Goal: Participate in discussion: Engage in conversation with other users on a specific topic

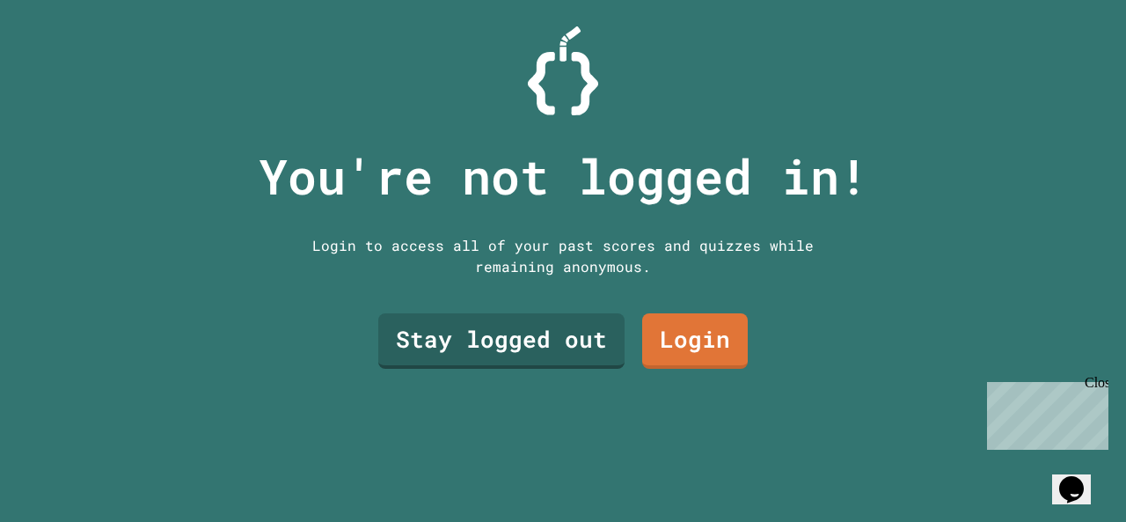
click at [447, 339] on link "Stay logged out" at bounding box center [501, 340] width 246 height 55
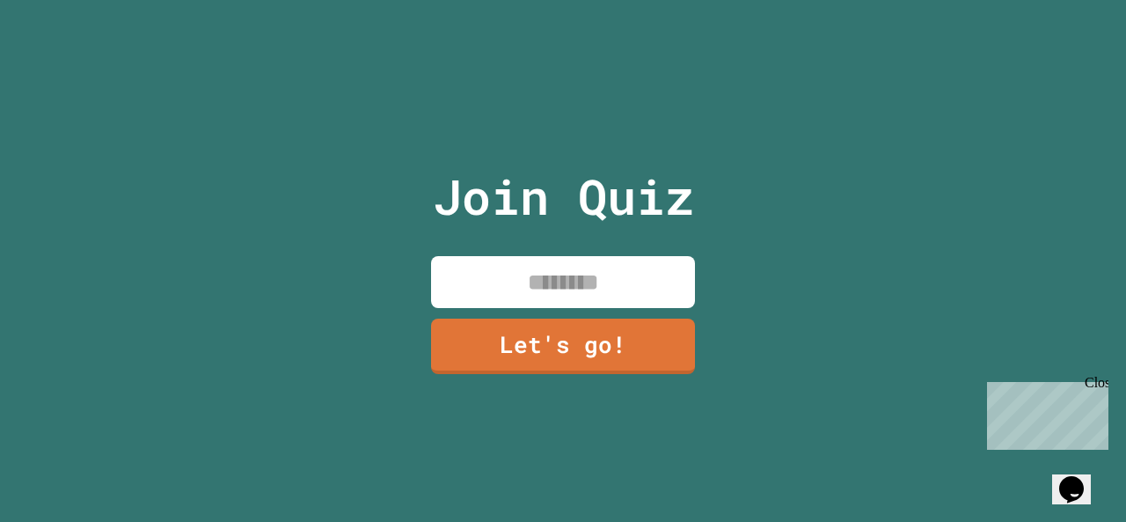
click at [502, 260] on input at bounding box center [563, 282] width 264 height 52
click at [861, 334] on div "Join Quiz *** Let's go!" at bounding box center [563, 261] width 1126 height 522
click at [636, 290] on input "***" at bounding box center [563, 282] width 264 height 52
type input "*********"
click at [644, 329] on link "Let's go!" at bounding box center [563, 346] width 264 height 55
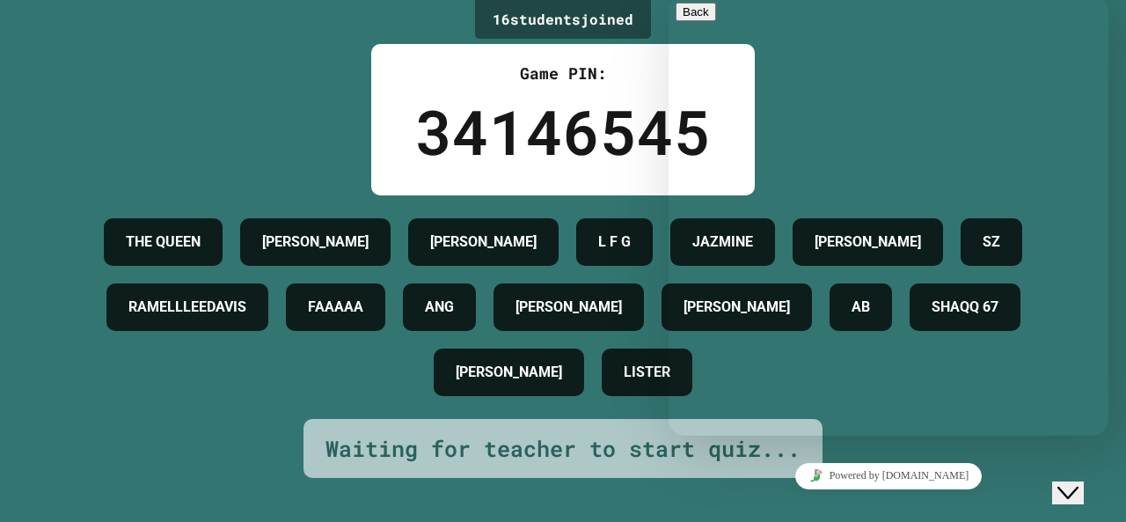
click at [1065, 487] on div "Close Chat This icon closes the chat window." at bounding box center [1068, 492] width 21 height 21
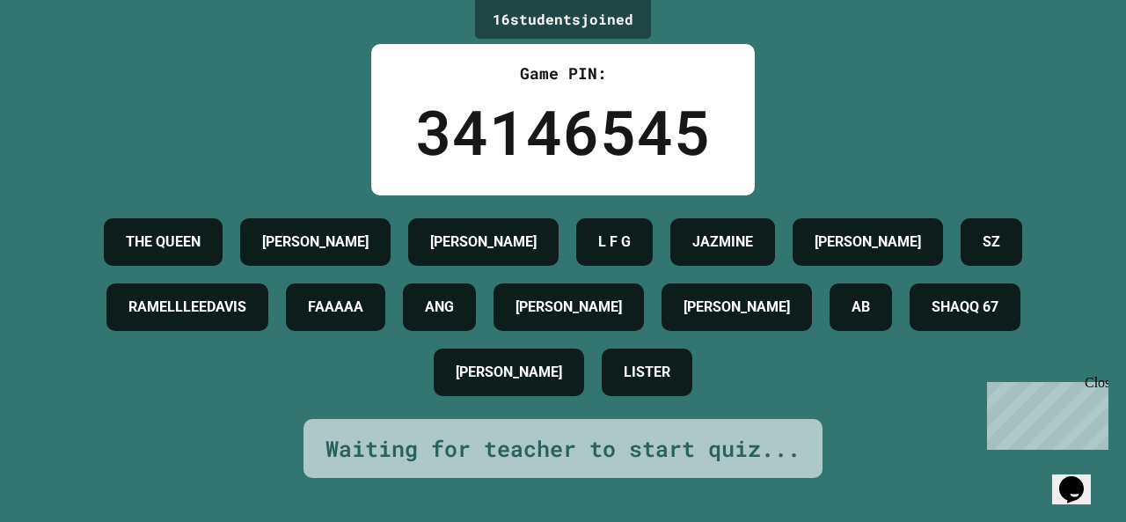
click at [1090, 381] on div "Close" at bounding box center [1096, 386] width 22 height 22
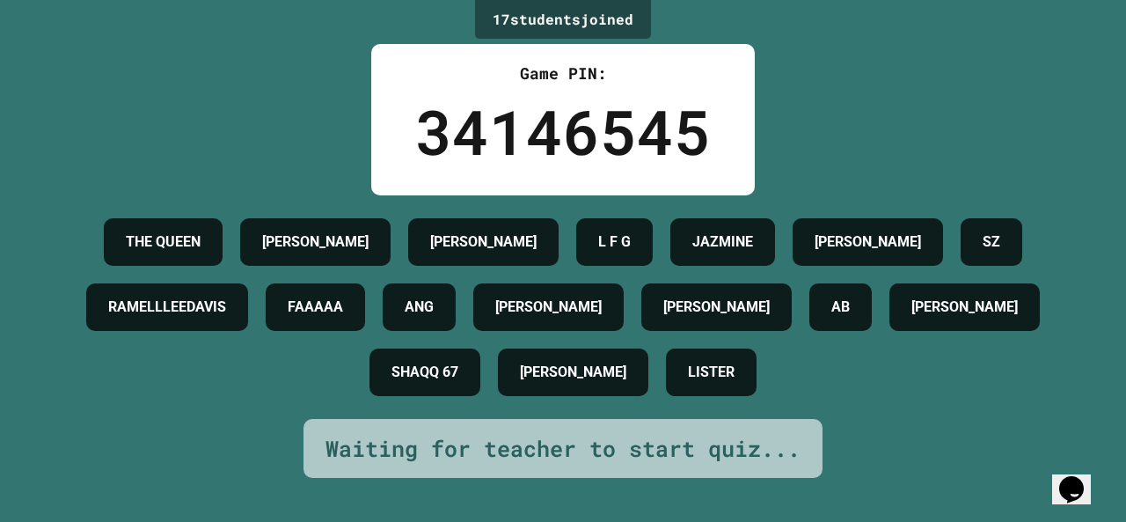
click at [140, 477] on div "17 student s joined Game PIN: 34146545 THE [PERSON_NAME] [PERSON_NAME] L F G JA…" at bounding box center [563, 261] width 1126 height 522
click at [114, 463] on div "17 student s joined Game PIN: 34146545 THE [PERSON_NAME] [PERSON_NAME] L F G JA…" at bounding box center [563, 261] width 1126 height 522
click at [91, 449] on div "17 student s joined Game PIN: 34146545 THE [PERSON_NAME] [PERSON_NAME] L F G JA…" at bounding box center [563, 261] width 1126 height 522
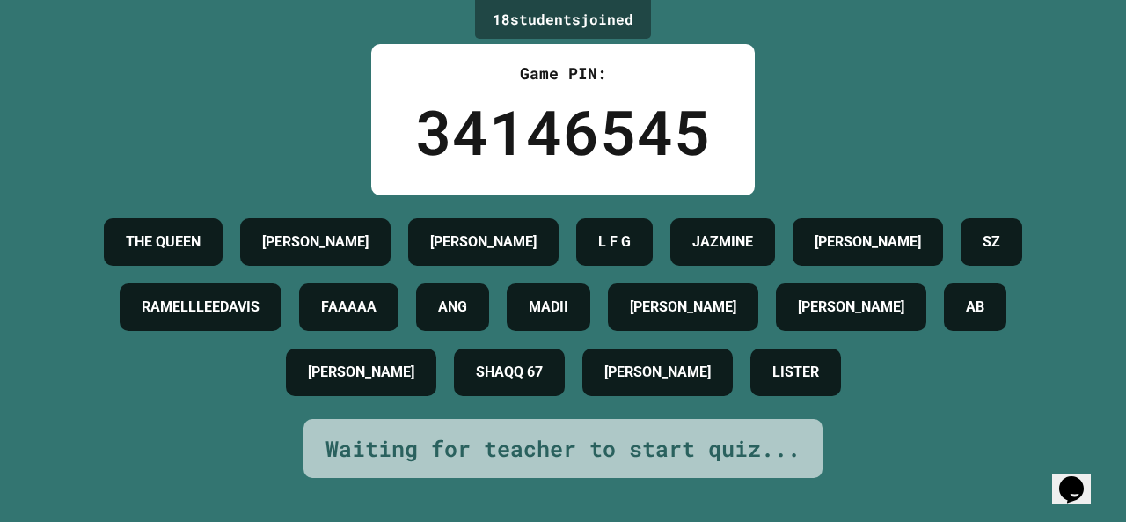
click at [80, 496] on div "18 student s joined Game PIN: 34146545 THE [PERSON_NAME] [PERSON_NAME] L F G JA…" at bounding box center [563, 261] width 1126 height 522
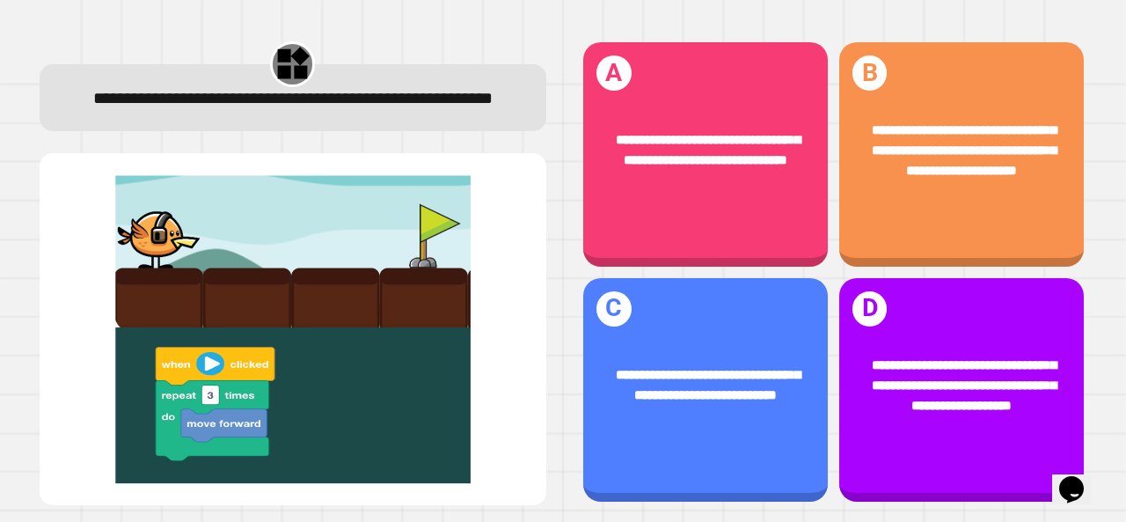
click at [1012, 172] on div "**********" at bounding box center [961, 150] width 191 height 61
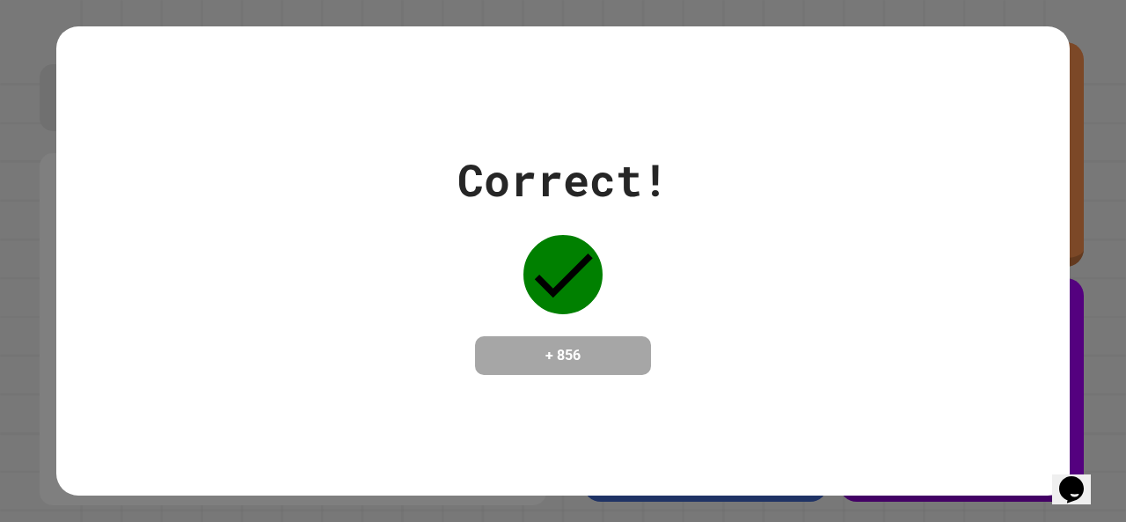
click at [69, 431] on div "Correct! + 856" at bounding box center [563, 261] width 1014 height 470
click at [936, 33] on div "Correct! + 856" at bounding box center [563, 261] width 1014 height 470
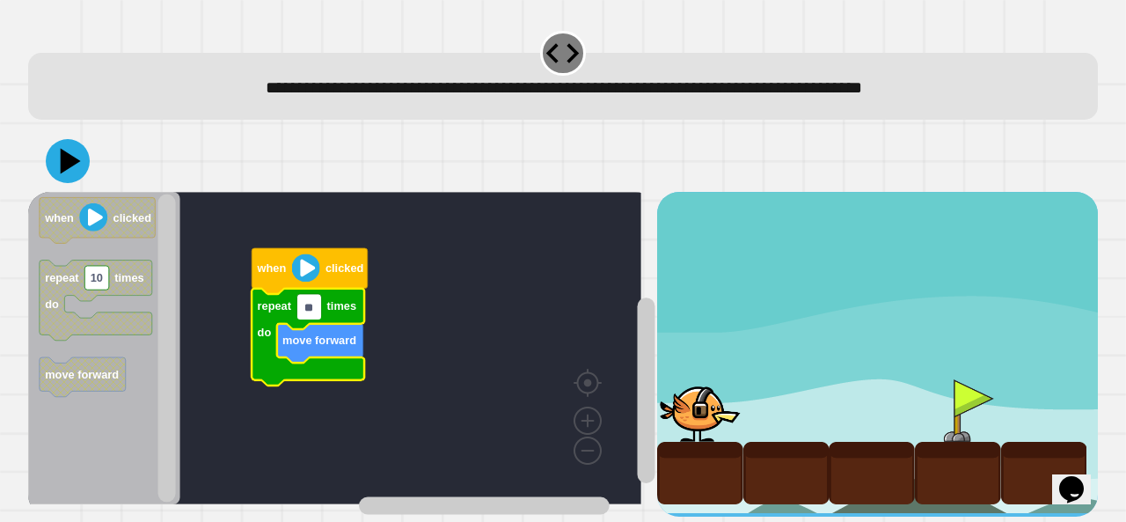
type input "*"
click at [65, 178] on icon at bounding box center [68, 161] width 44 height 44
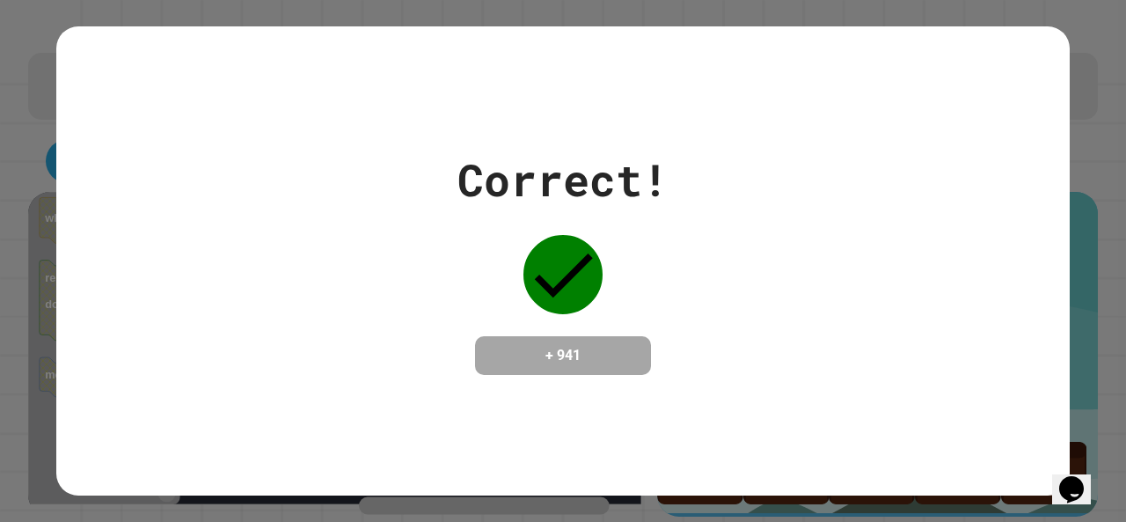
click at [9, 385] on div "Correct! + 941" at bounding box center [563, 261] width 1126 height 522
click at [0, 396] on div "Correct! + 941" at bounding box center [563, 261] width 1126 height 522
click at [0, 408] on div "Correct! + 941" at bounding box center [563, 261] width 1126 height 522
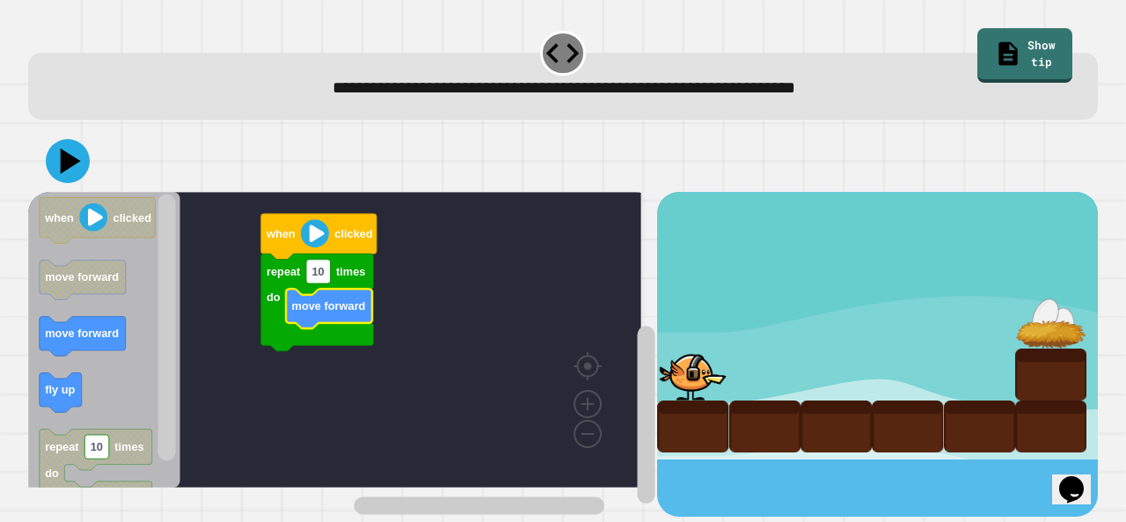
click at [894, 443] on div at bounding box center [907, 426] width 71 height 52
click at [966, 447] on div at bounding box center [979, 426] width 71 height 52
click at [1029, 427] on div at bounding box center [1050, 426] width 71 height 52
type input "*"
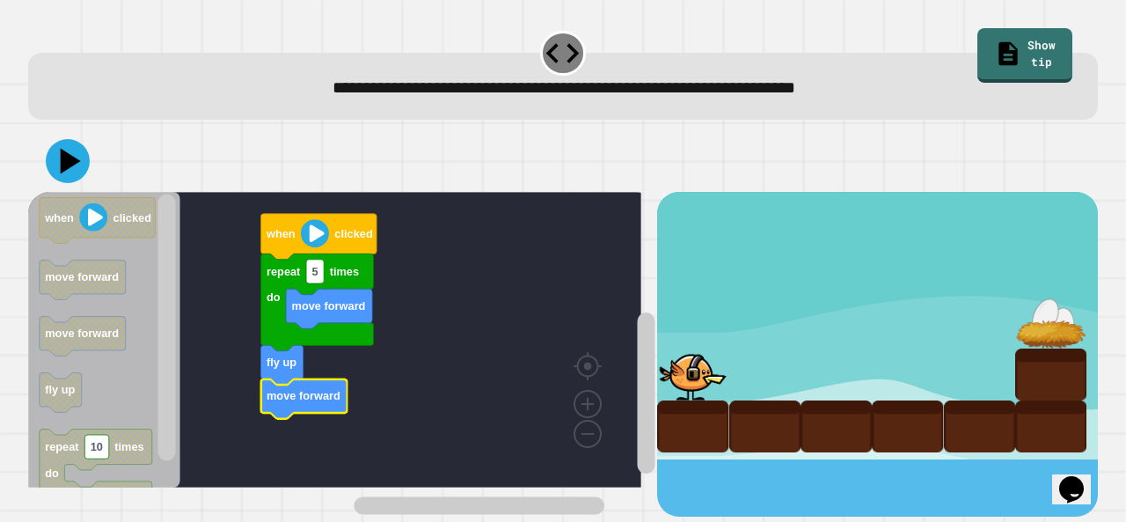
click at [74, 169] on icon at bounding box center [68, 161] width 44 height 44
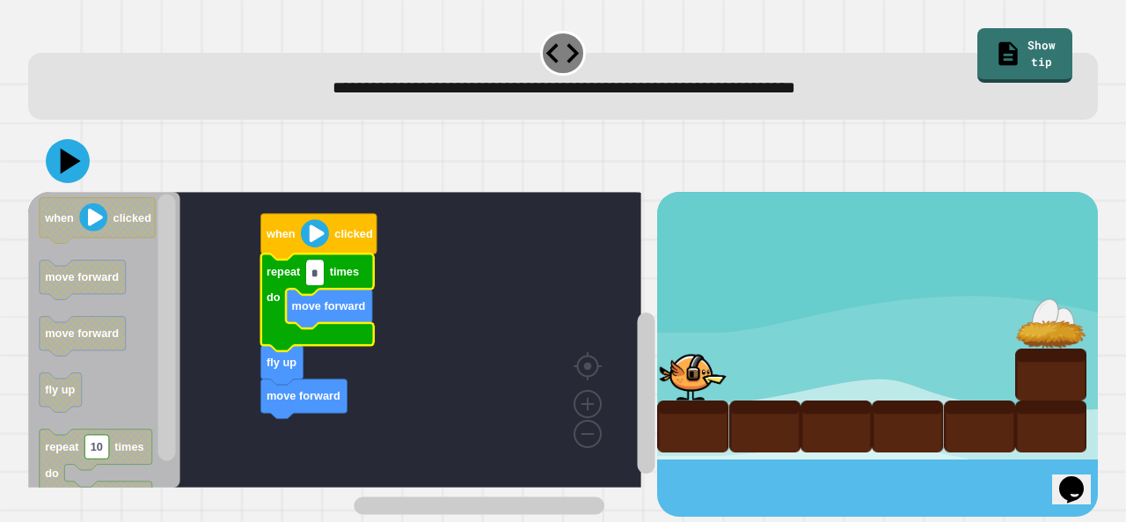
type input "*"
click at [69, 155] on icon at bounding box center [68, 161] width 44 height 44
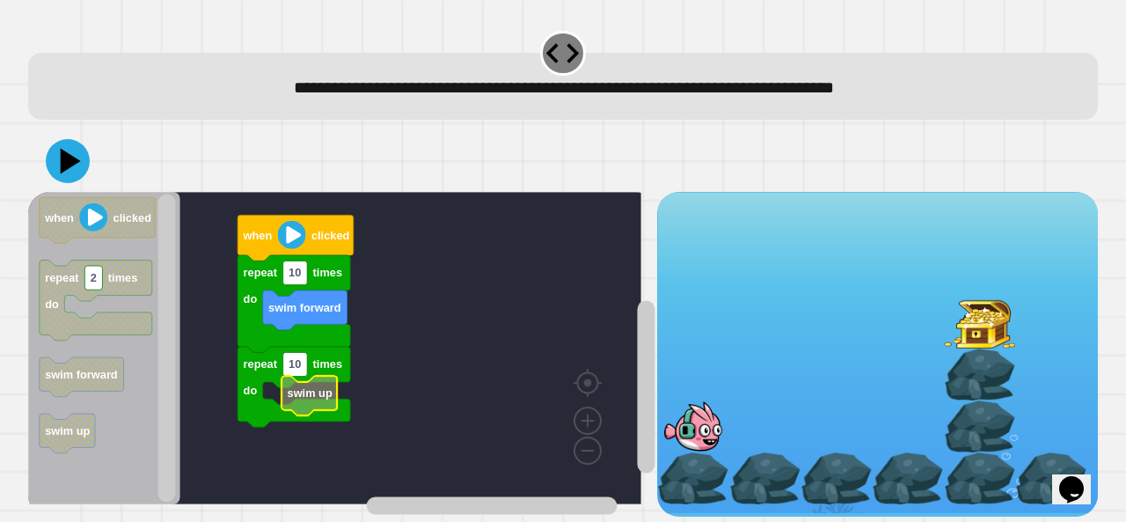
click at [804, 491] on div at bounding box center [836, 478] width 71 height 52
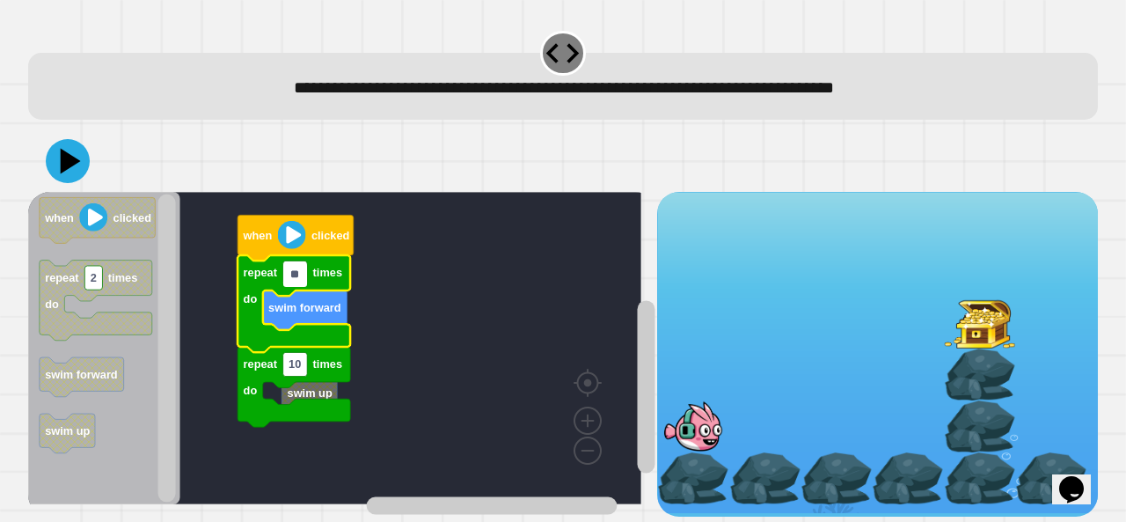
click at [298, 276] on input "**" at bounding box center [295, 275] width 25 height 24
type input "*"
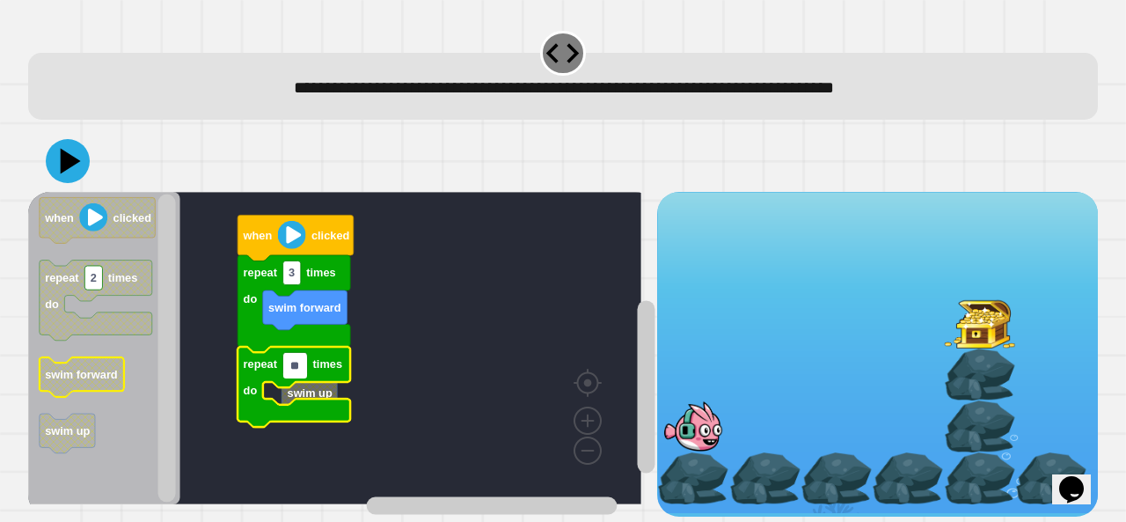
type input "*"
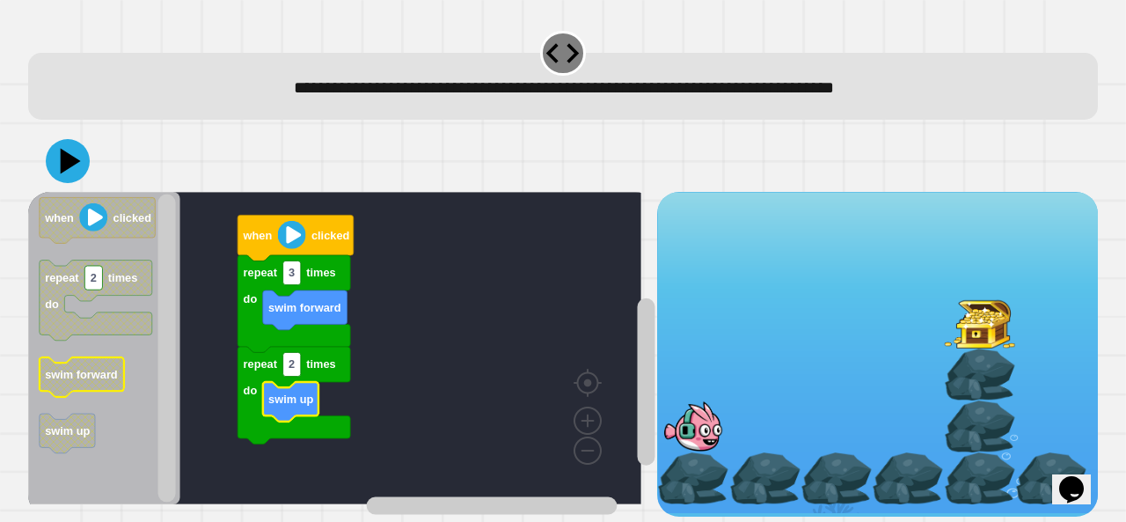
click at [69, 174] on icon at bounding box center [68, 161] width 44 height 44
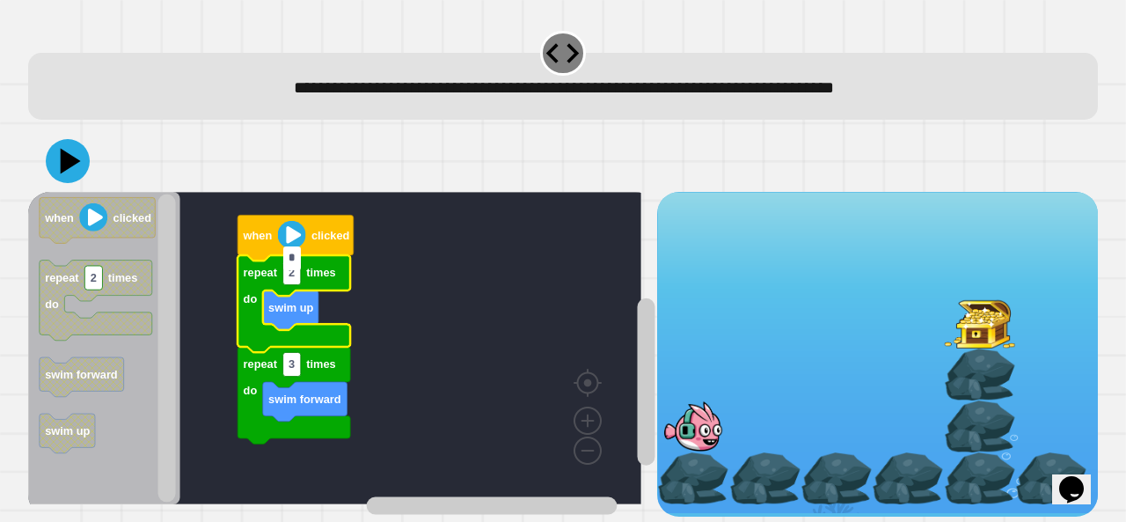
type input "*"
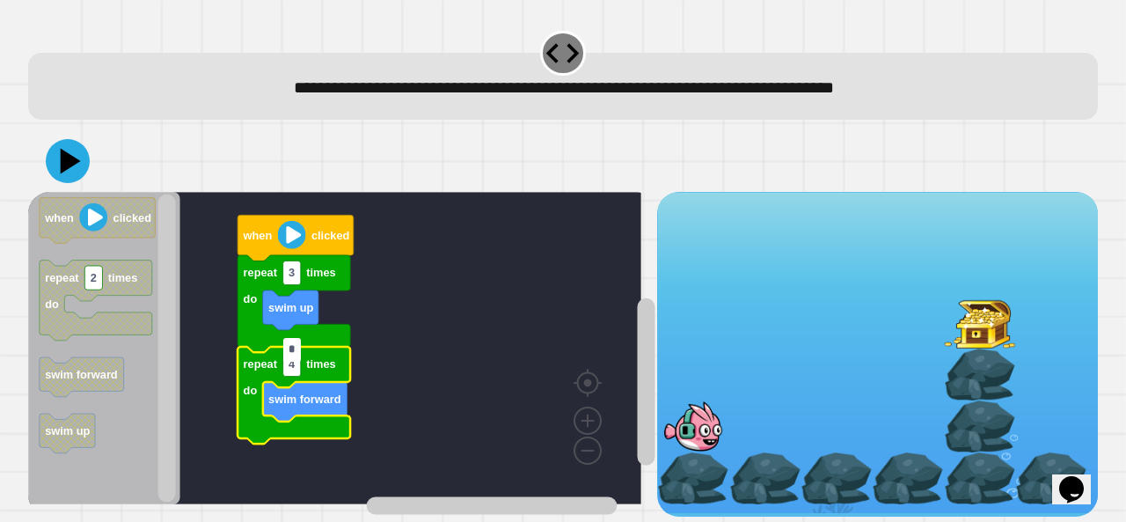
type input "*"
click at [75, 143] on icon at bounding box center [68, 161] width 44 height 44
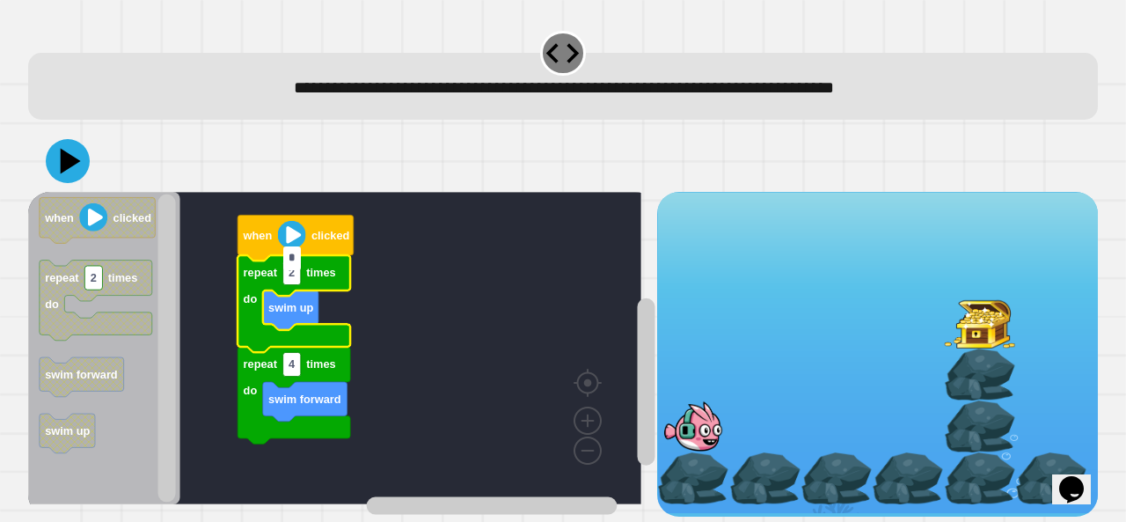
type input "*"
click at [77, 157] on icon at bounding box center [68, 161] width 44 height 44
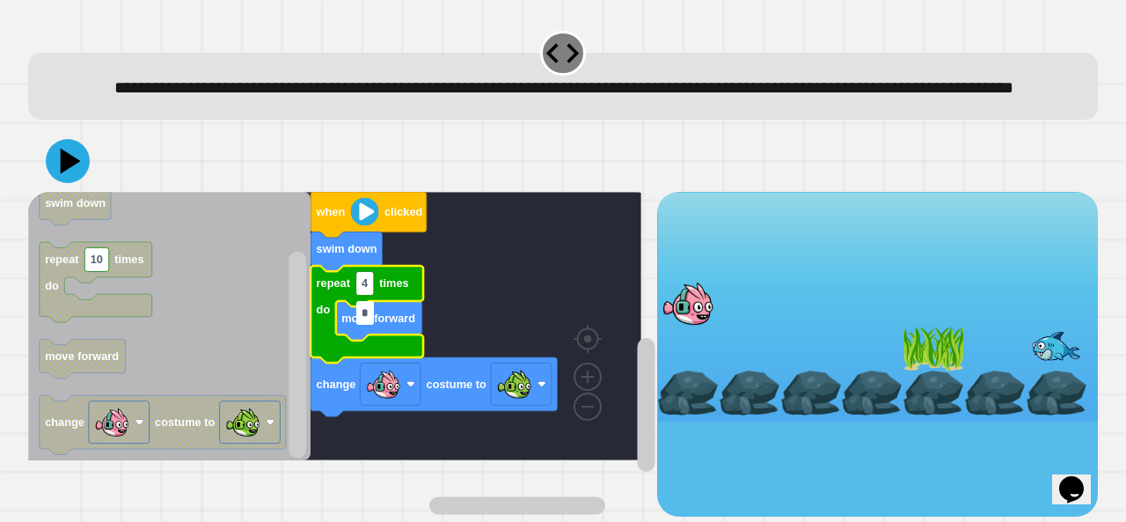
type input "*"
click at [65, 174] on icon at bounding box center [71, 162] width 20 height 26
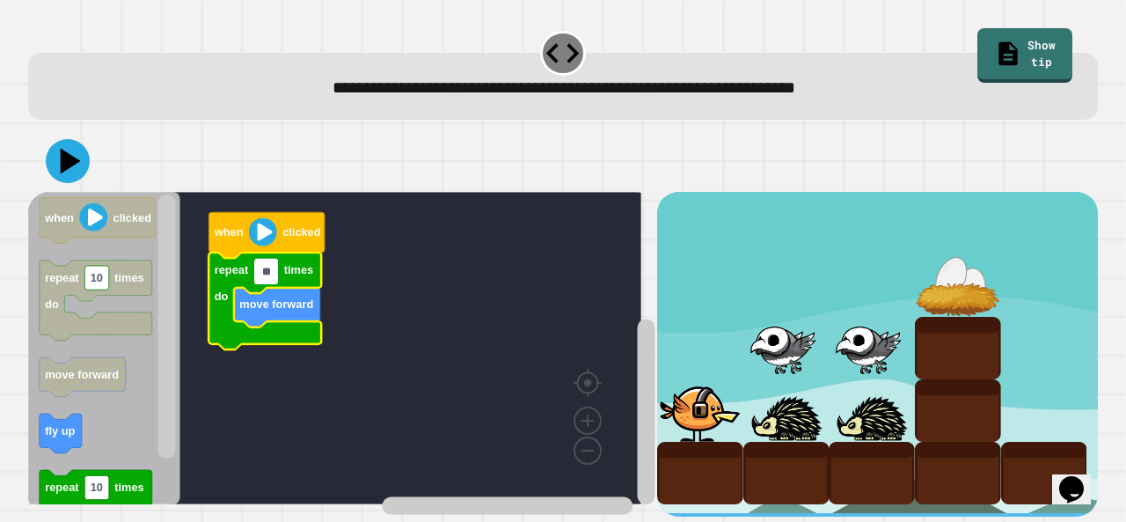
type input "*"
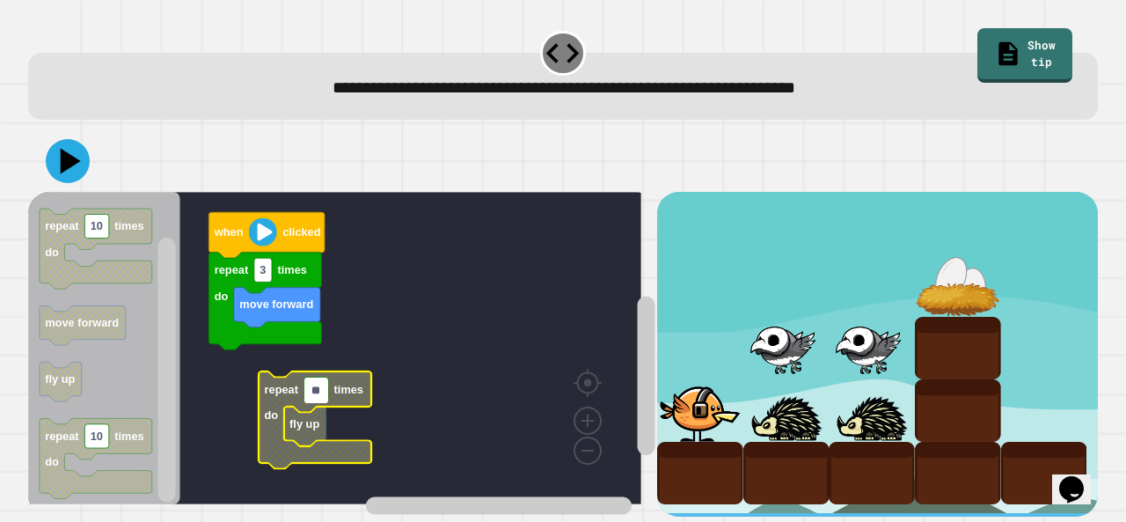
type input "*"
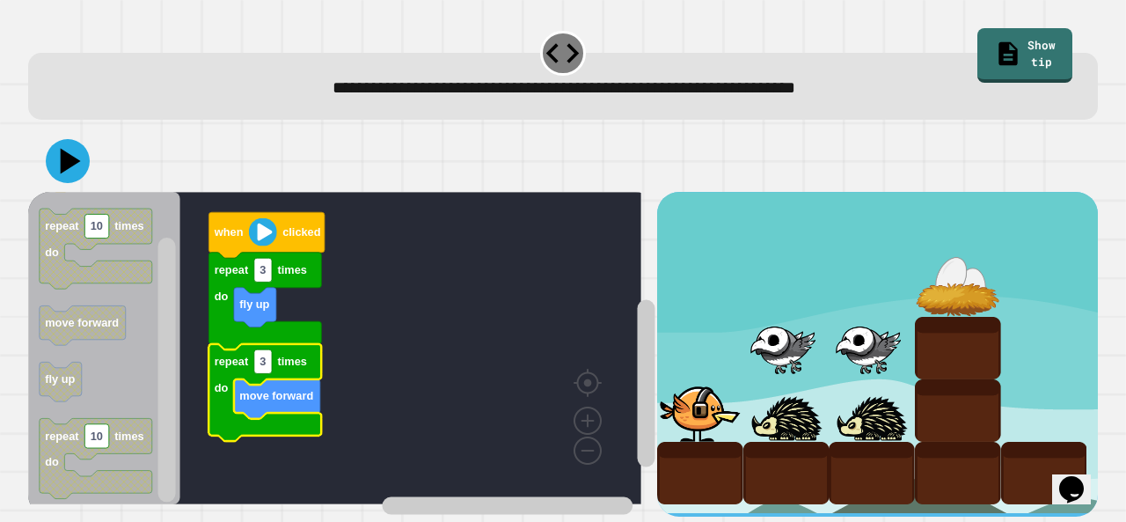
click at [74, 165] on icon at bounding box center [68, 161] width 44 height 44
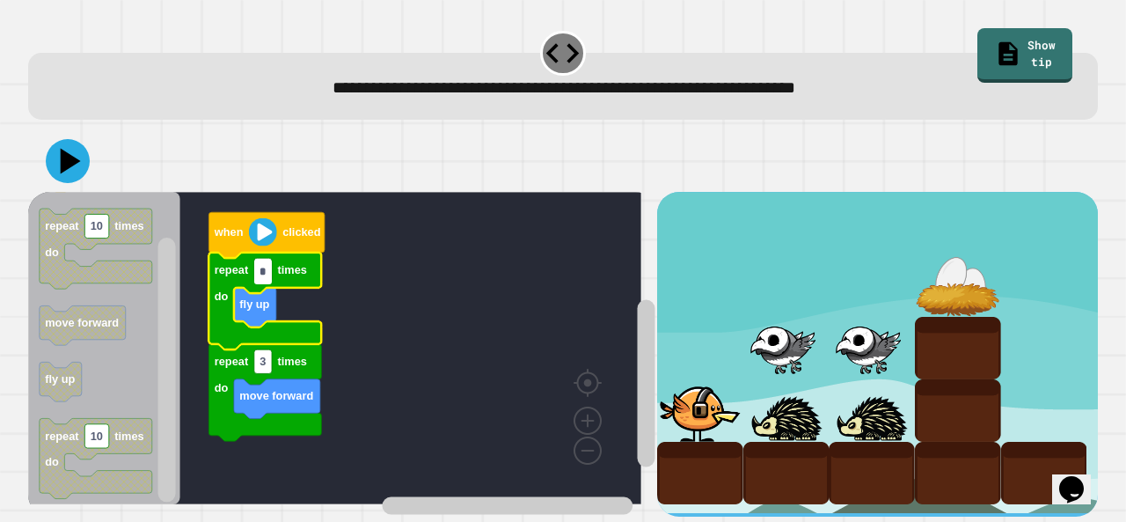
type input "*"
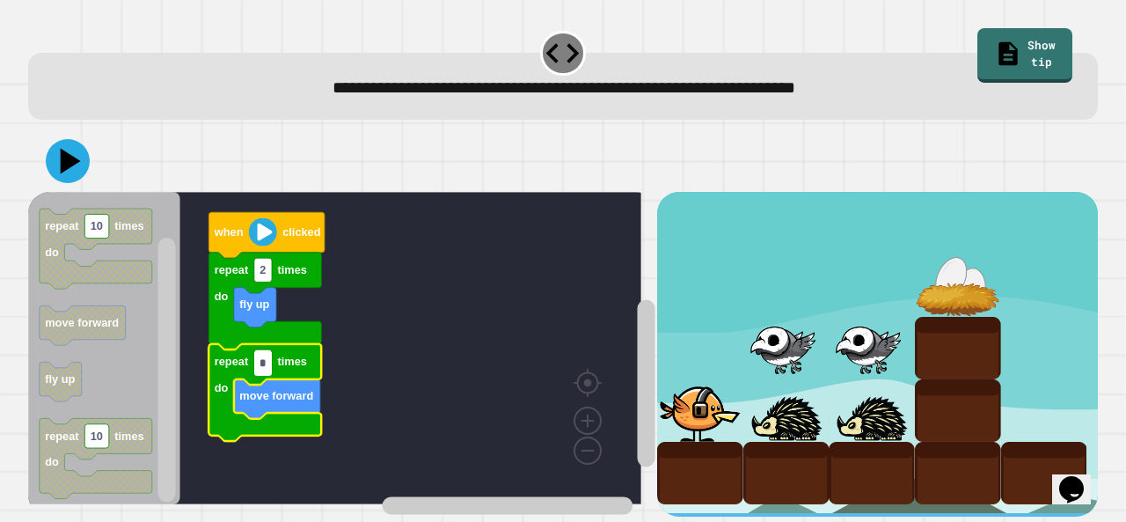
type input "*"
click at [71, 164] on icon at bounding box center [71, 162] width 20 height 26
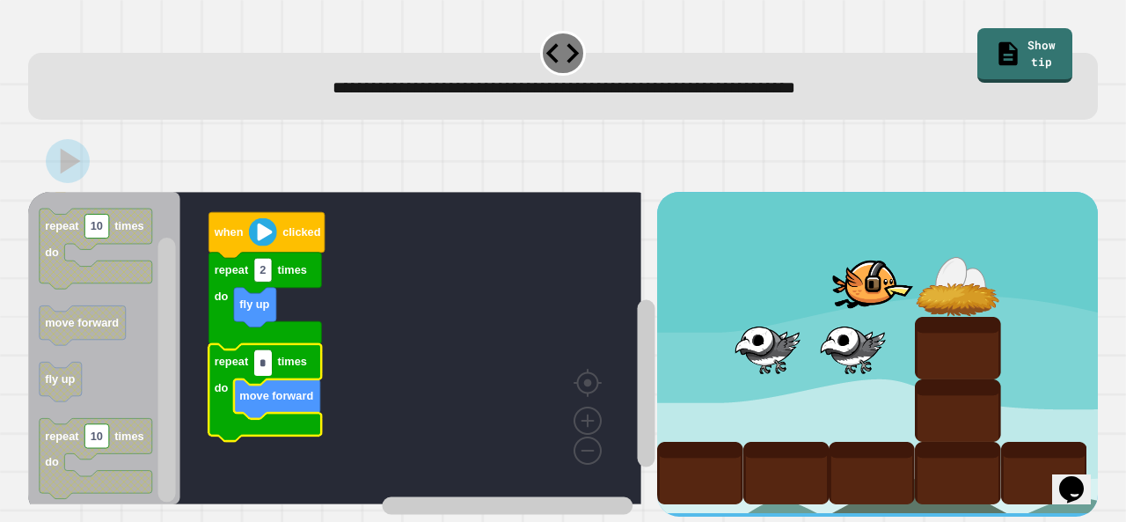
click at [261, 357] on input "*" at bounding box center [263, 363] width 18 height 24
click at [261, 370] on input "*" at bounding box center [263, 363] width 18 height 24
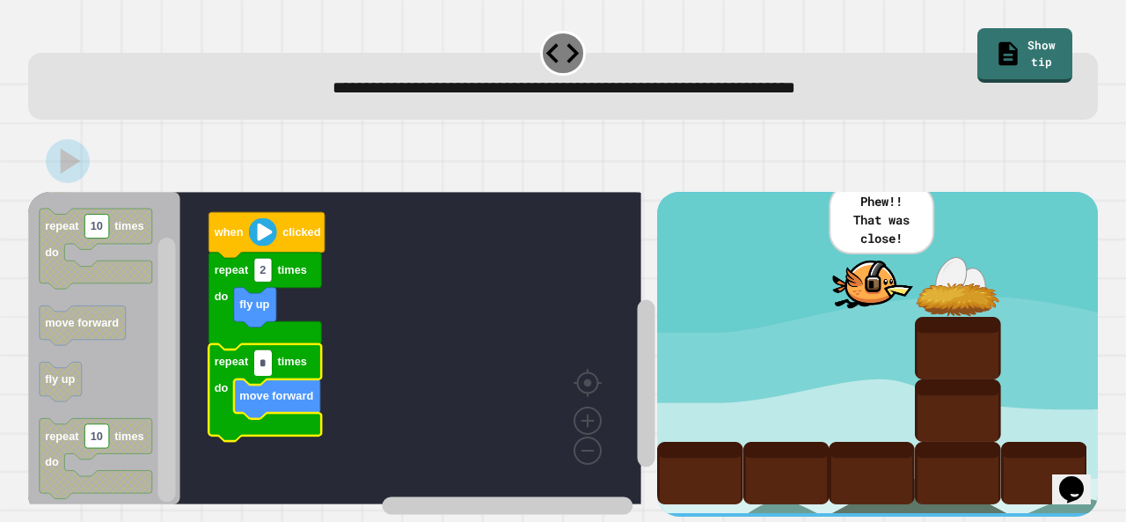
click at [260, 359] on input "*" at bounding box center [263, 363] width 18 height 24
click at [264, 362] on input "*" at bounding box center [263, 363] width 18 height 24
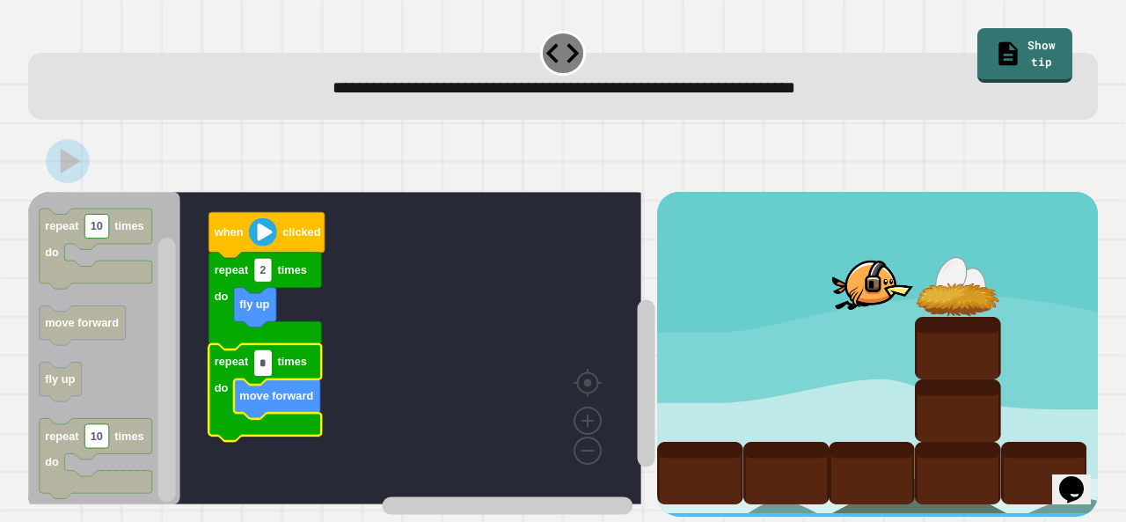
click at [263, 362] on input "*" at bounding box center [263, 363] width 18 height 24
click at [268, 361] on input "*" at bounding box center [263, 363] width 18 height 24
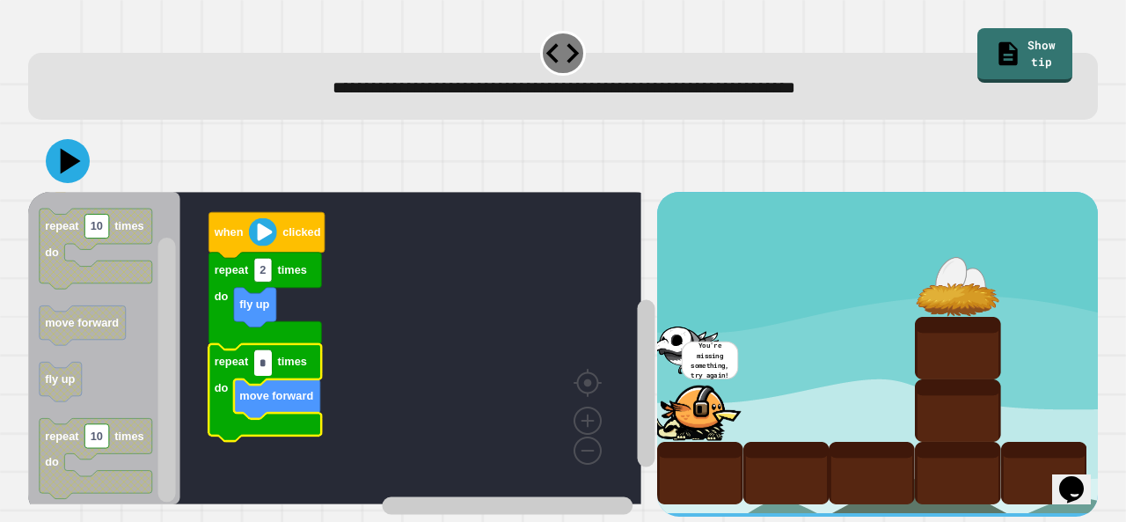
type input "*"
click at [69, 158] on icon at bounding box center [71, 162] width 20 height 26
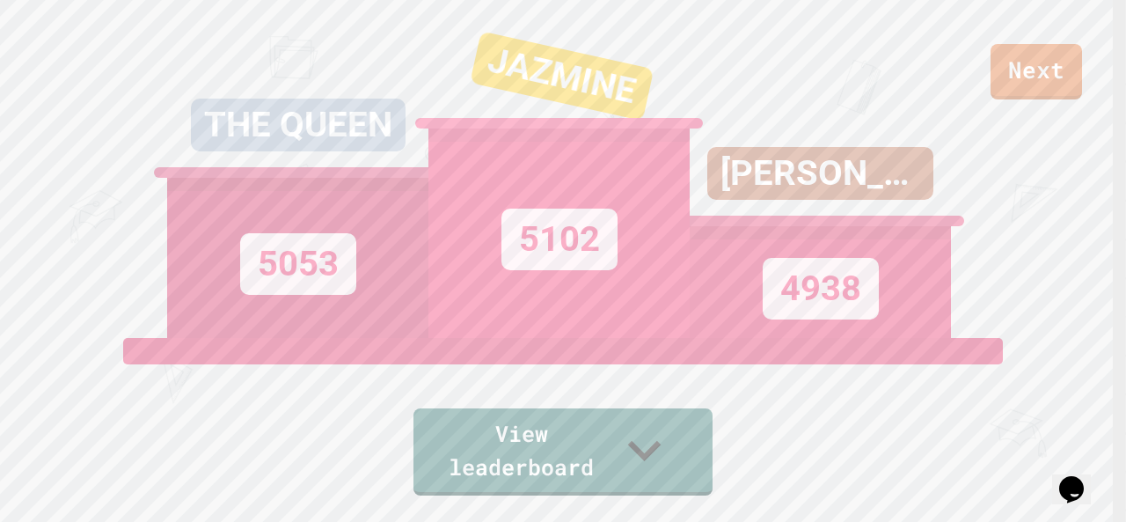
click at [671, 465] on icon at bounding box center [644, 450] width 66 height 66
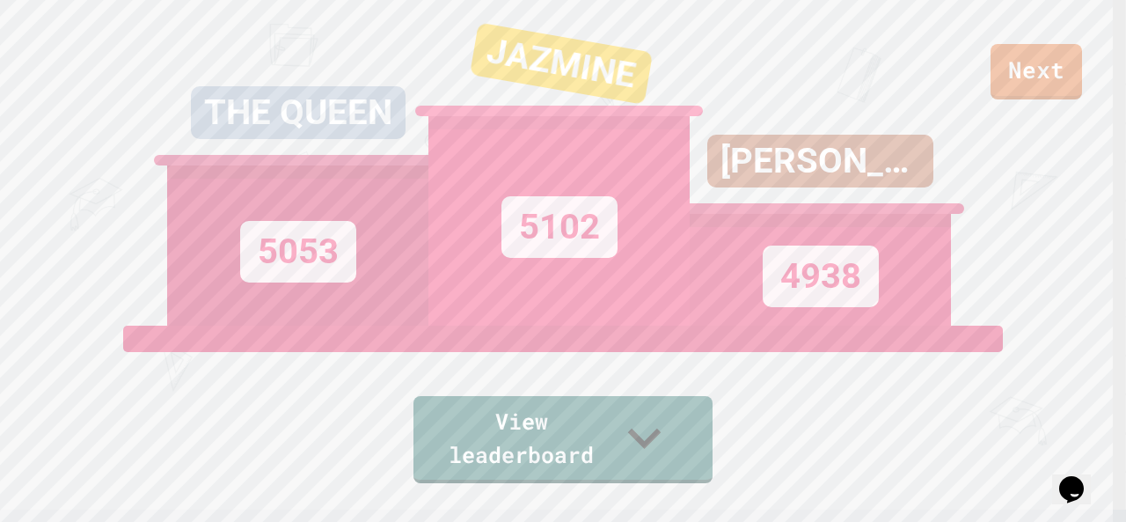
scroll to position [0, 0]
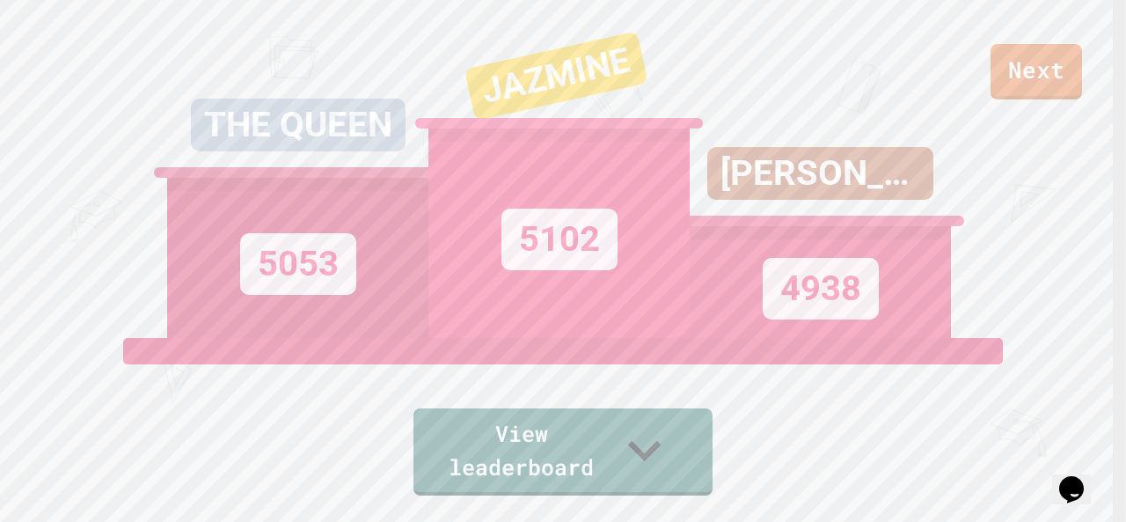
click at [1030, 82] on link "Next" at bounding box center [1037, 71] width 92 height 55
